Goal: Check status: Check status

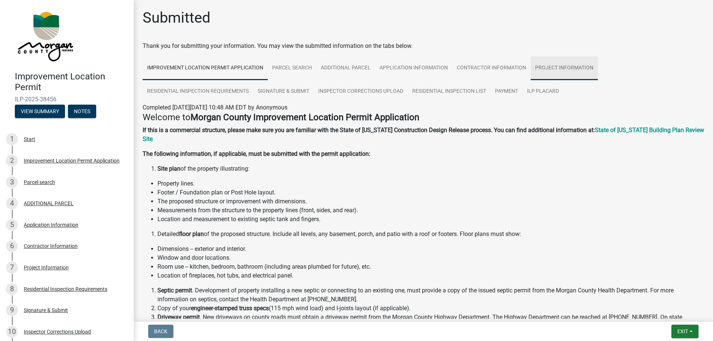
click at [565, 69] on link "Project Information" at bounding box center [564, 68] width 67 height 24
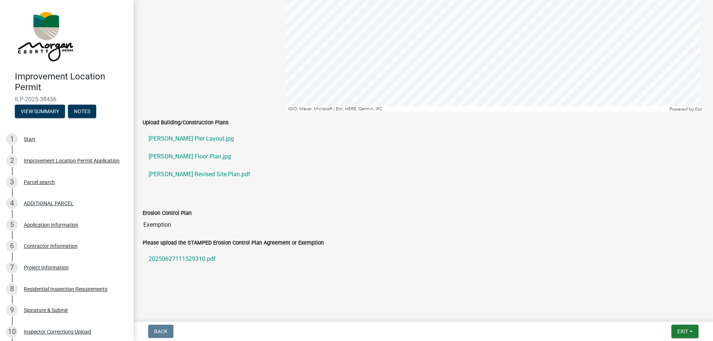
scroll to position [1405, 0]
click at [179, 153] on link "[PERSON_NAME] Floor Plan.jpg" at bounding box center [423, 155] width 561 height 18
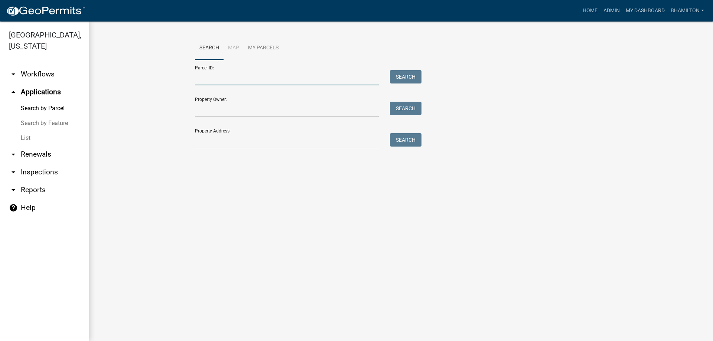
click at [209, 78] on input "Parcel ID:" at bounding box center [287, 77] width 184 height 15
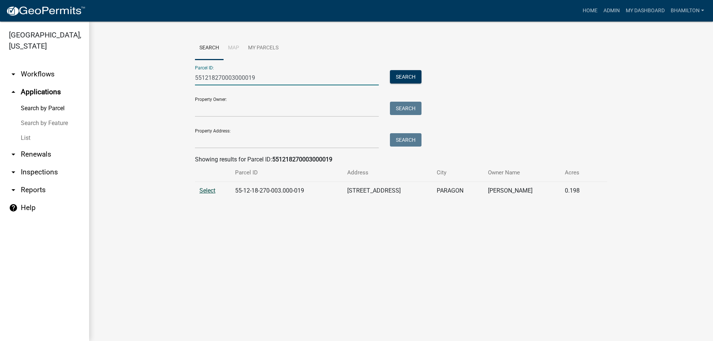
type input "551218270003000019"
click at [206, 190] on span "Select" at bounding box center [207, 190] width 16 height 7
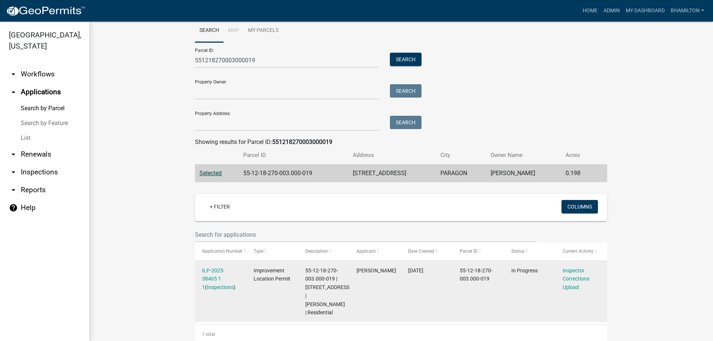
scroll to position [26, 0]
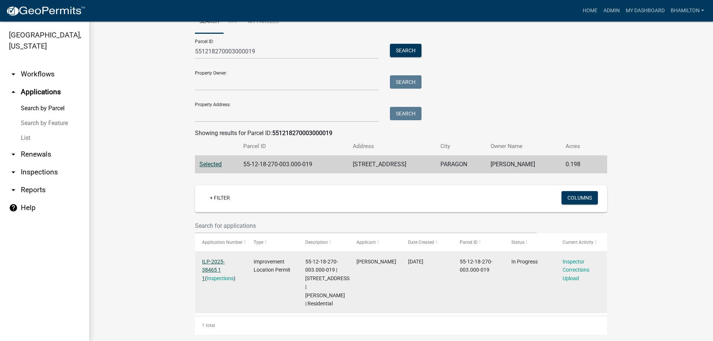
click at [225, 261] on link "ILP-2025-38465 1 1" at bounding box center [213, 270] width 23 height 23
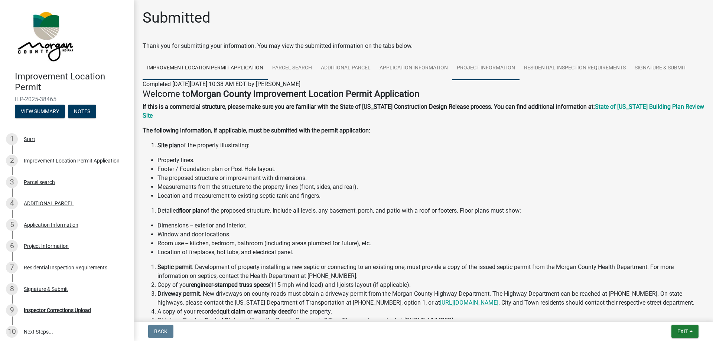
click at [494, 70] on link "Project Information" at bounding box center [485, 68] width 67 height 24
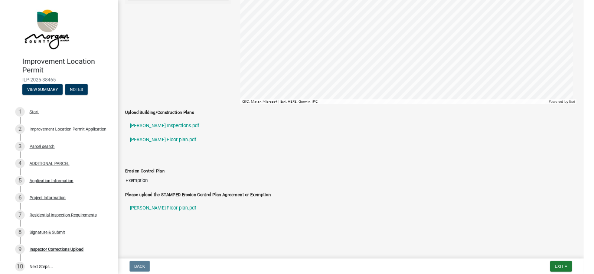
scroll to position [1271, 0]
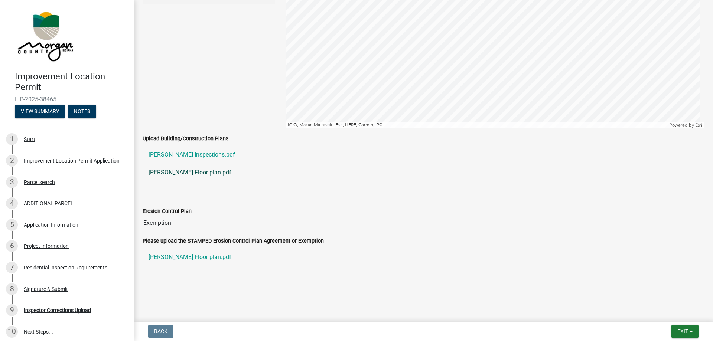
click at [187, 176] on link "[PERSON_NAME] Floor plan.pdf" at bounding box center [423, 173] width 561 height 18
